Goal: Information Seeking & Learning: Learn about a topic

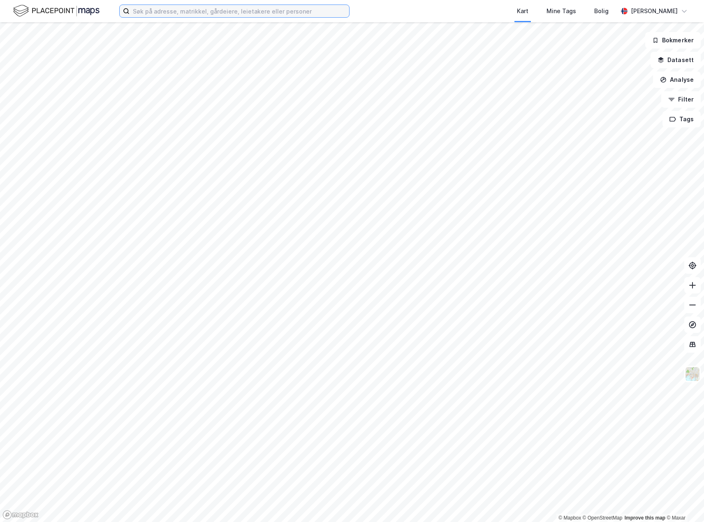
click at [176, 7] on input at bounding box center [238, 11] width 219 height 12
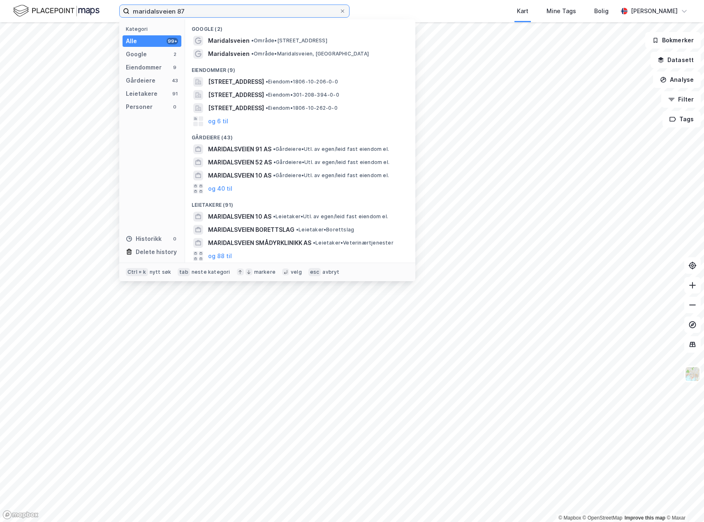
type input "maridalsveien 87"
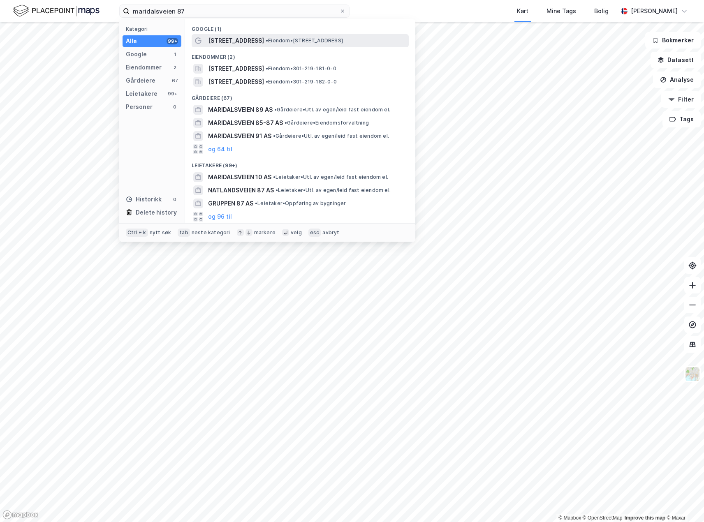
click at [242, 38] on span "[STREET_ADDRESS]" at bounding box center [236, 41] width 56 height 10
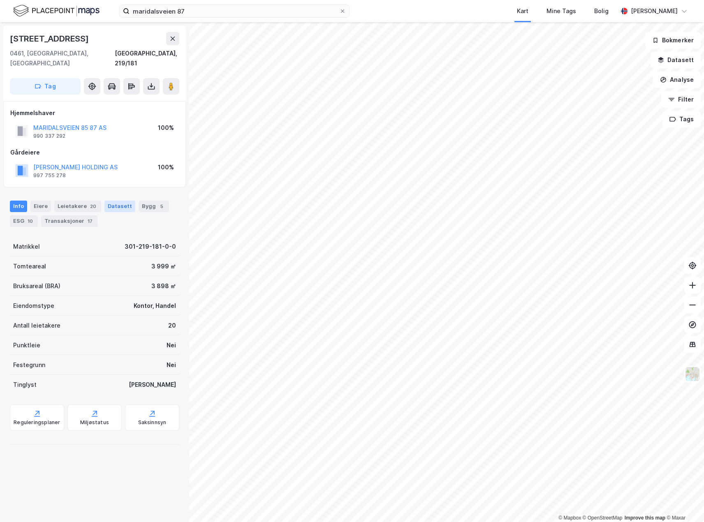
click at [118, 201] on div "Datasett" at bounding box center [119, 207] width 31 height 12
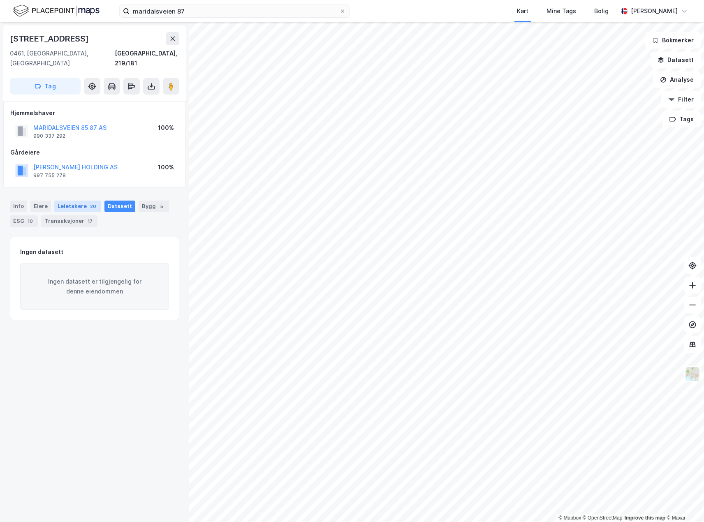
click at [74, 201] on div "Leietakere 20" at bounding box center [77, 207] width 47 height 12
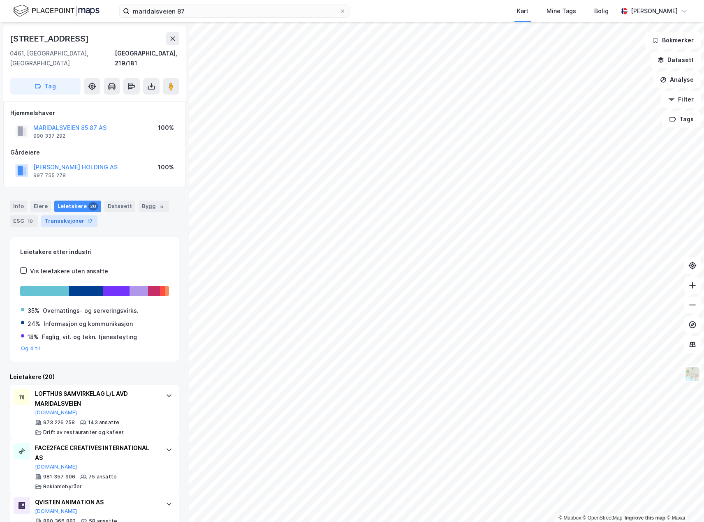
click at [59, 215] on div "Transaksjoner 17" at bounding box center [69, 221] width 56 height 12
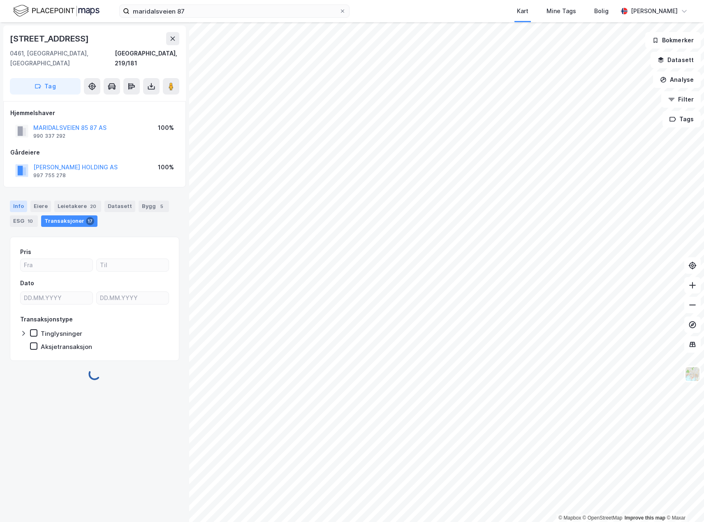
click at [20, 201] on div "Info" at bounding box center [18, 207] width 17 height 12
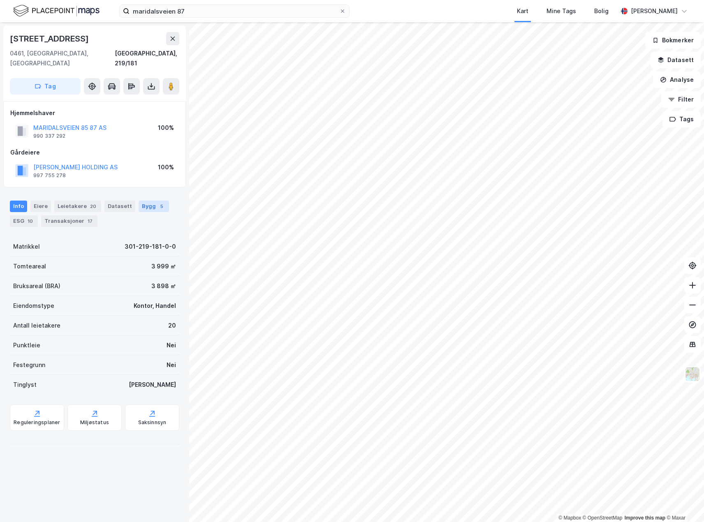
click at [145, 201] on div "Bygg 5" at bounding box center [154, 207] width 30 height 12
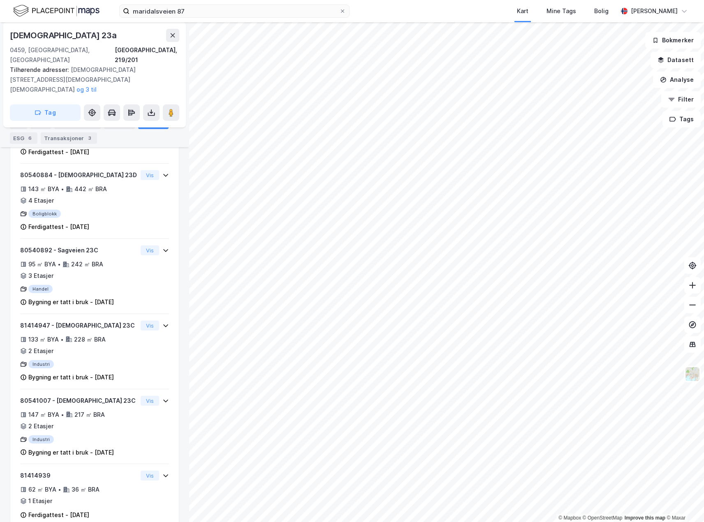
scroll to position [642, 0]
